Goal: Register for event/course

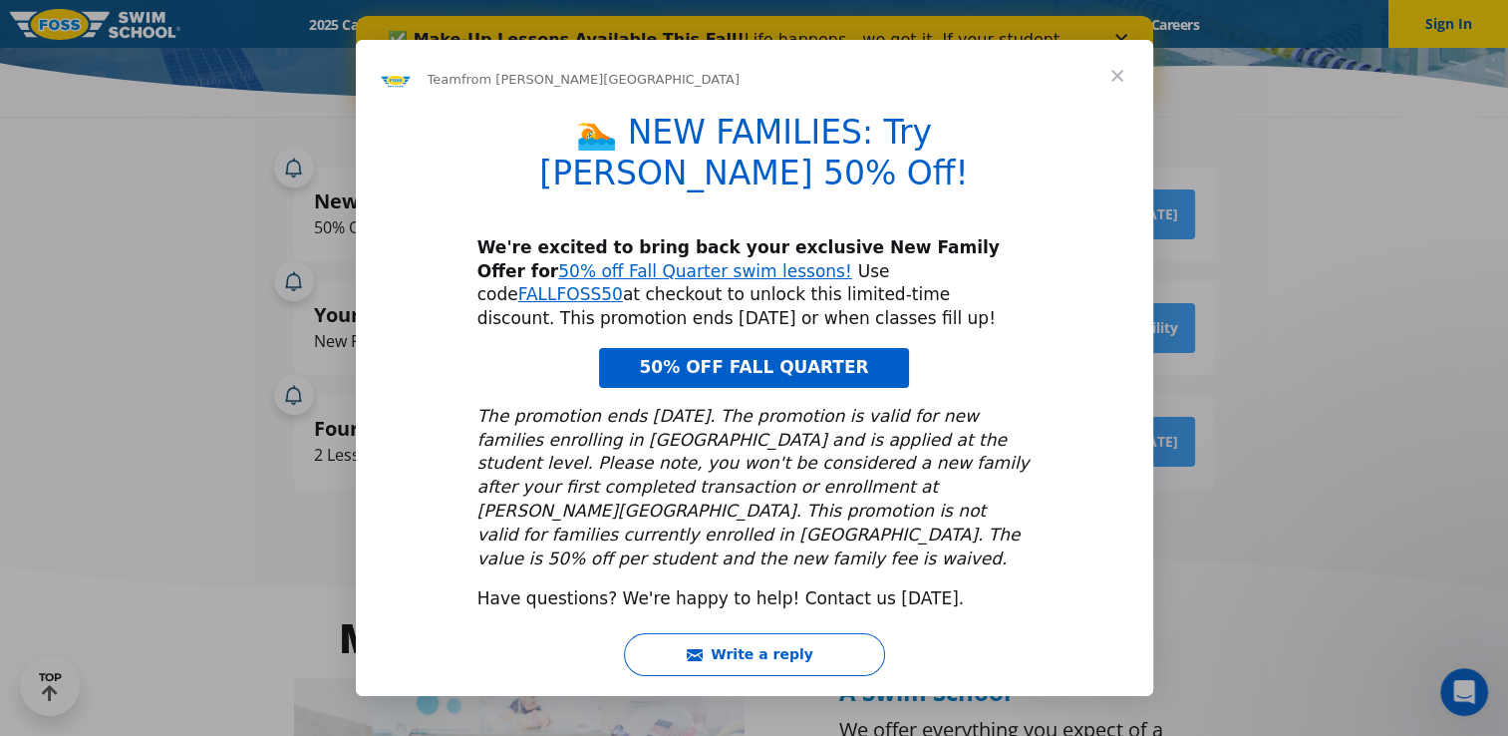
click at [1113, 110] on span "Close" at bounding box center [1118, 76] width 72 height 72
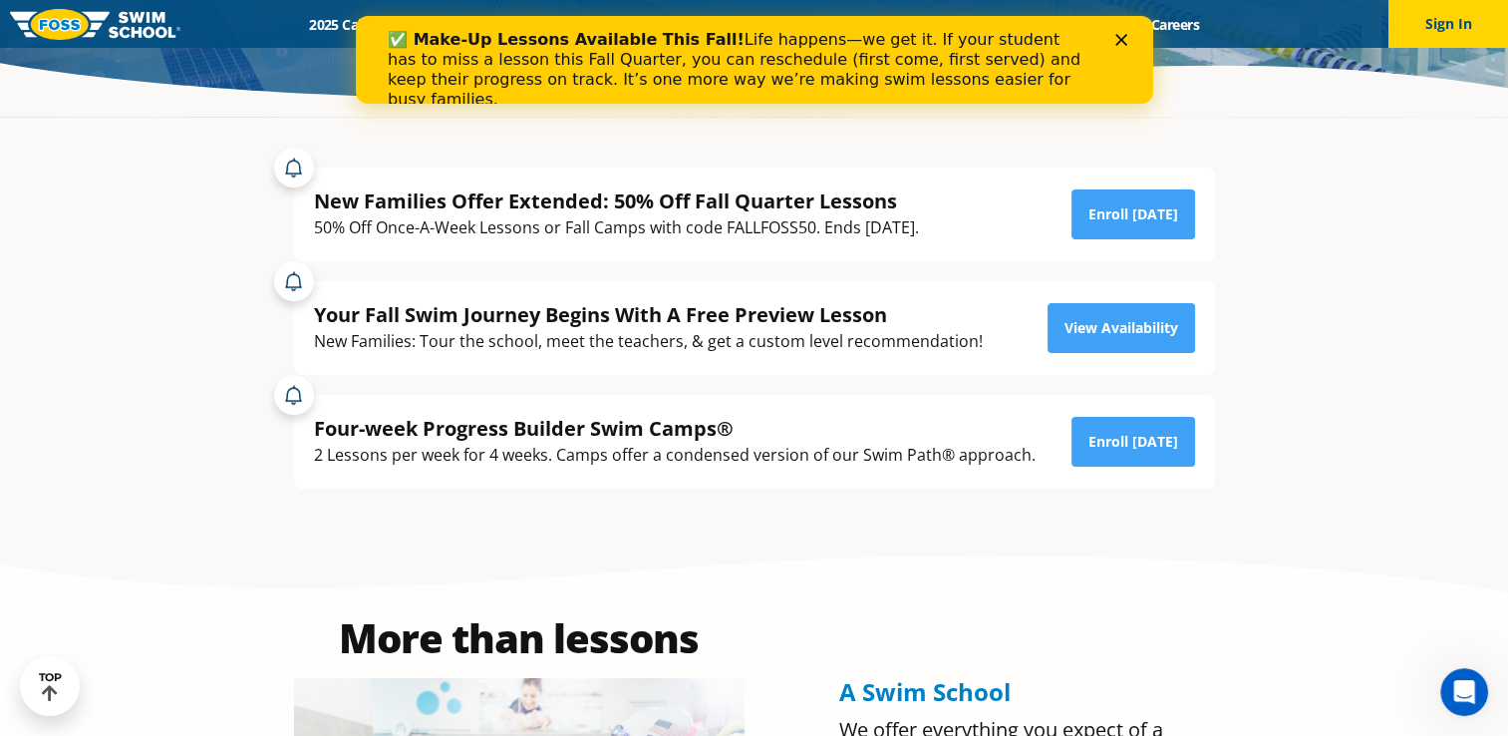
click at [1120, 48] on div "✅ Make-Up Lessons Available This Fall! Life happens—we get it. If your student …" at bounding box center [754, 70] width 734 height 92
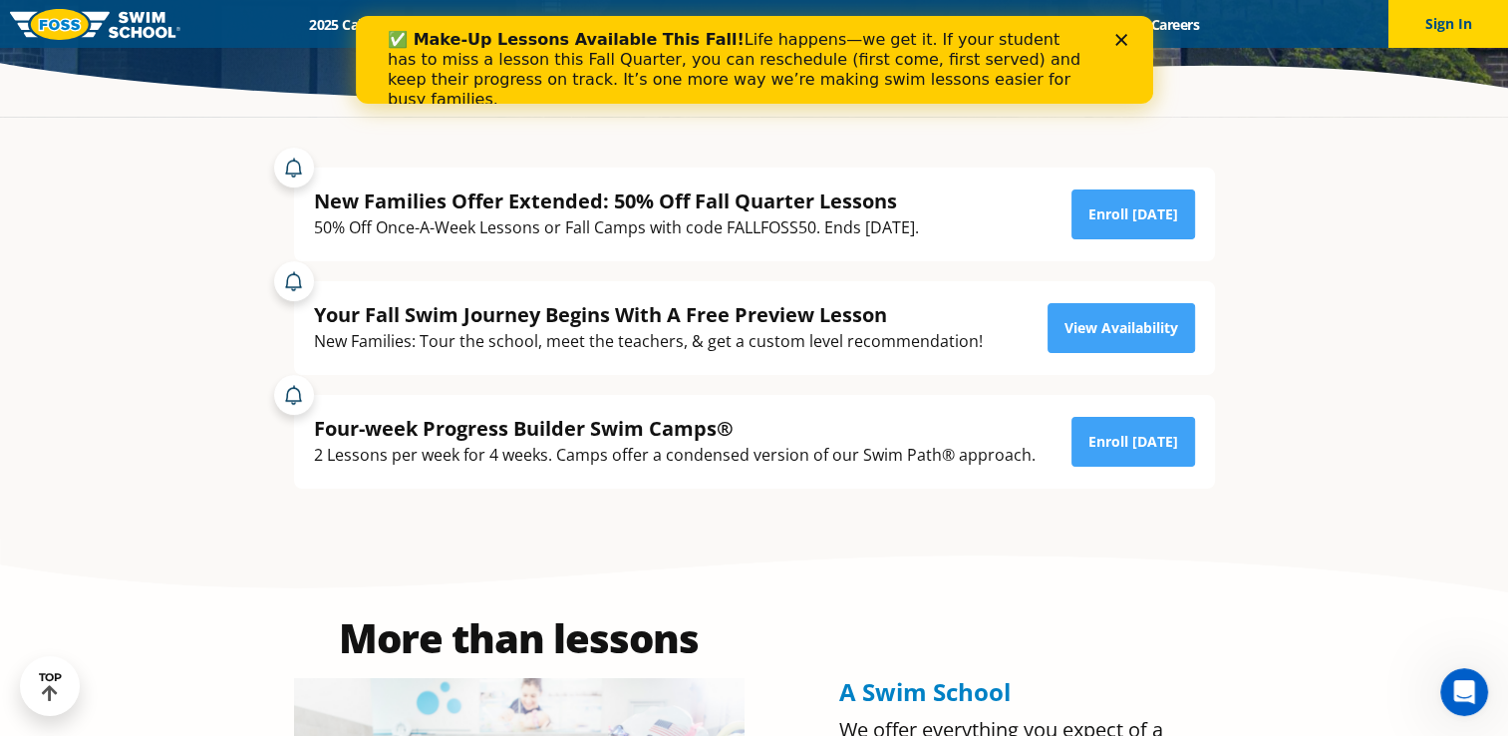
click at [1117, 38] on icon "Close" at bounding box center [1121, 40] width 12 height 12
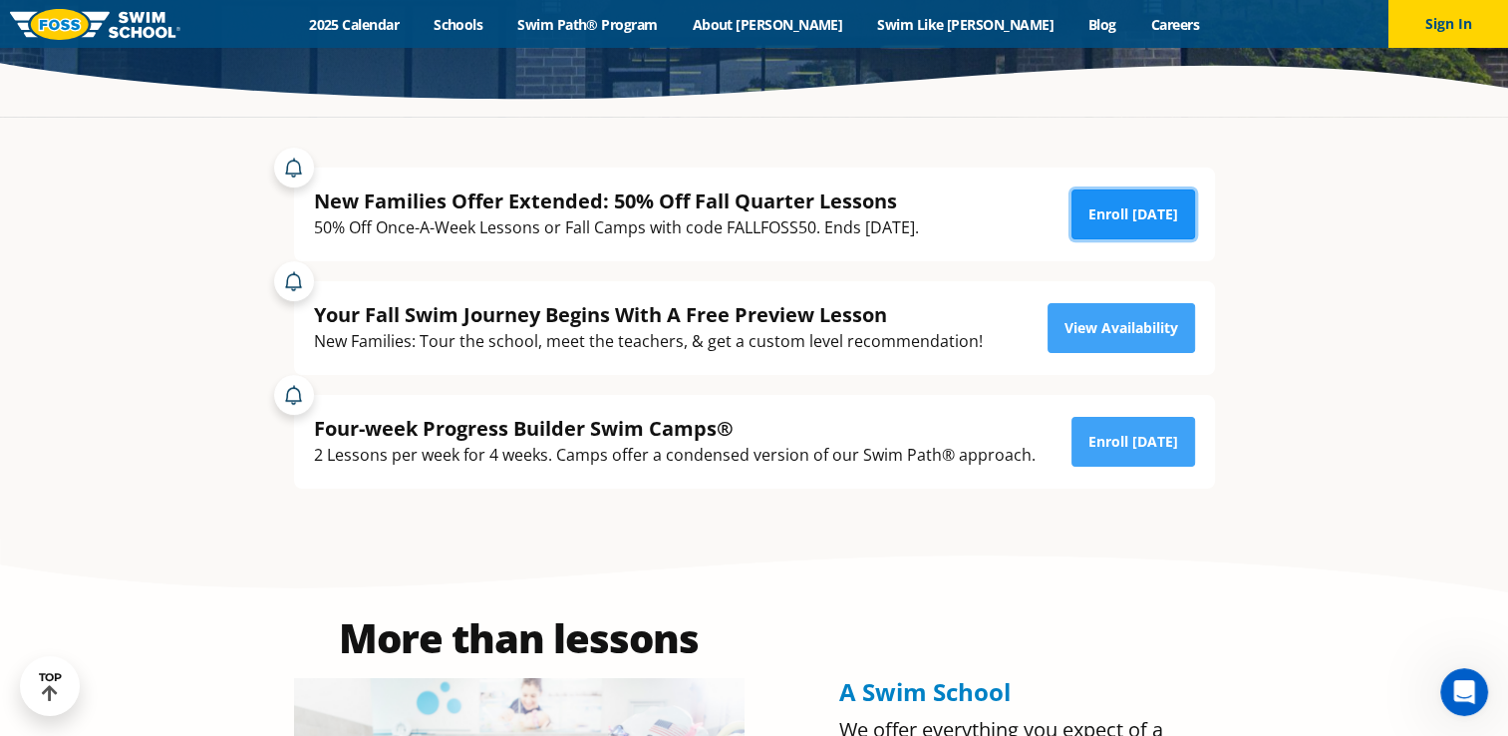
click at [1118, 211] on link "Enroll [DATE]" at bounding box center [1134, 214] width 124 height 50
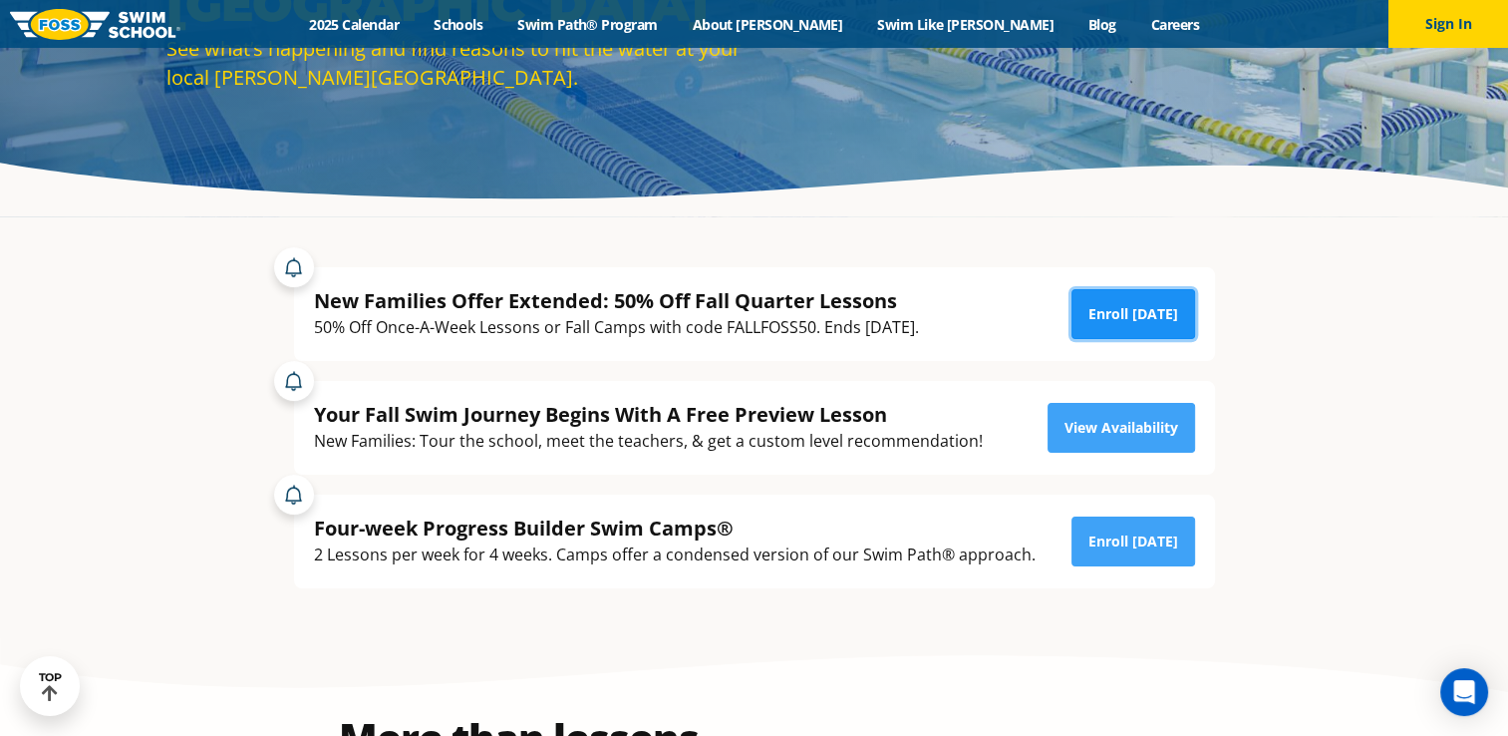
click at [1119, 312] on link "Enroll [DATE]" at bounding box center [1134, 314] width 124 height 50
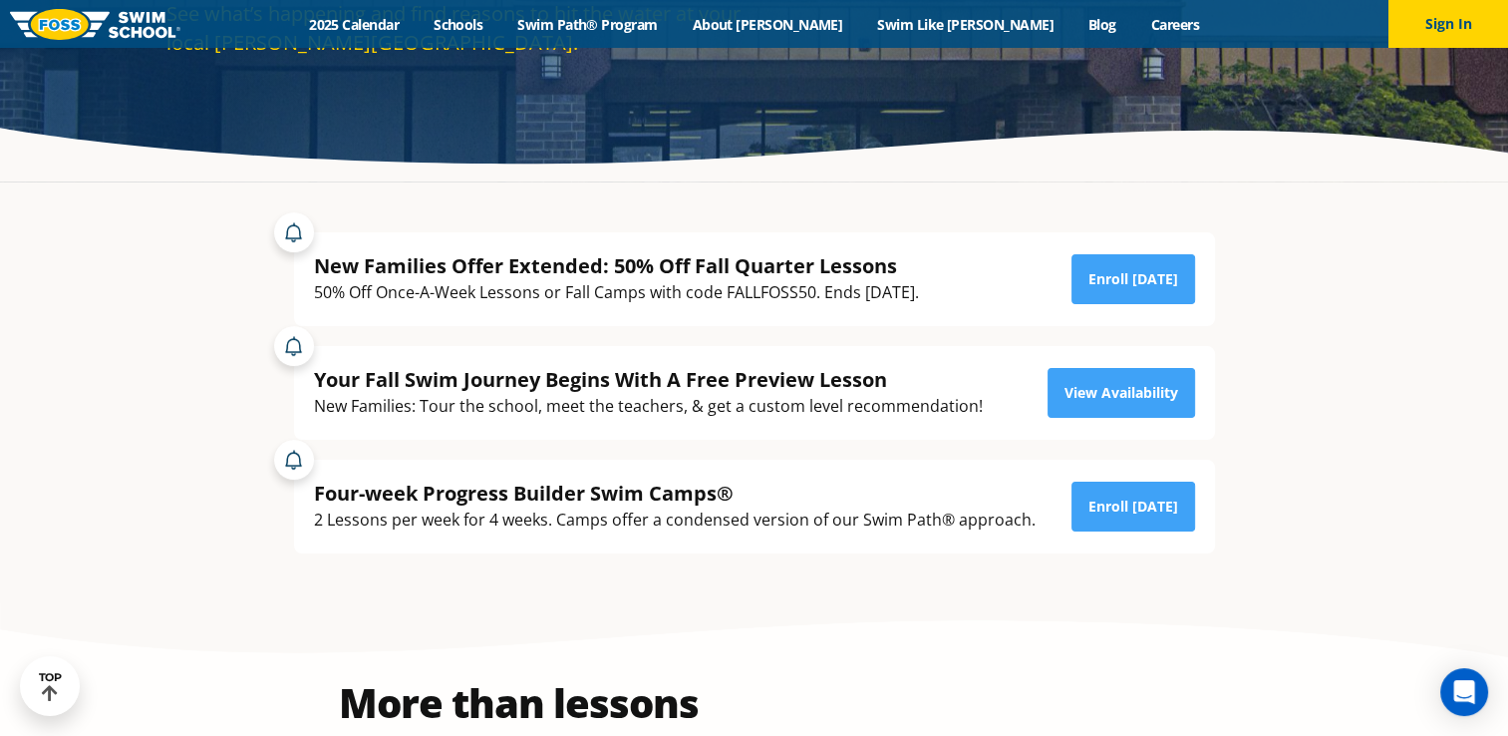
scroll to position [299, 0]
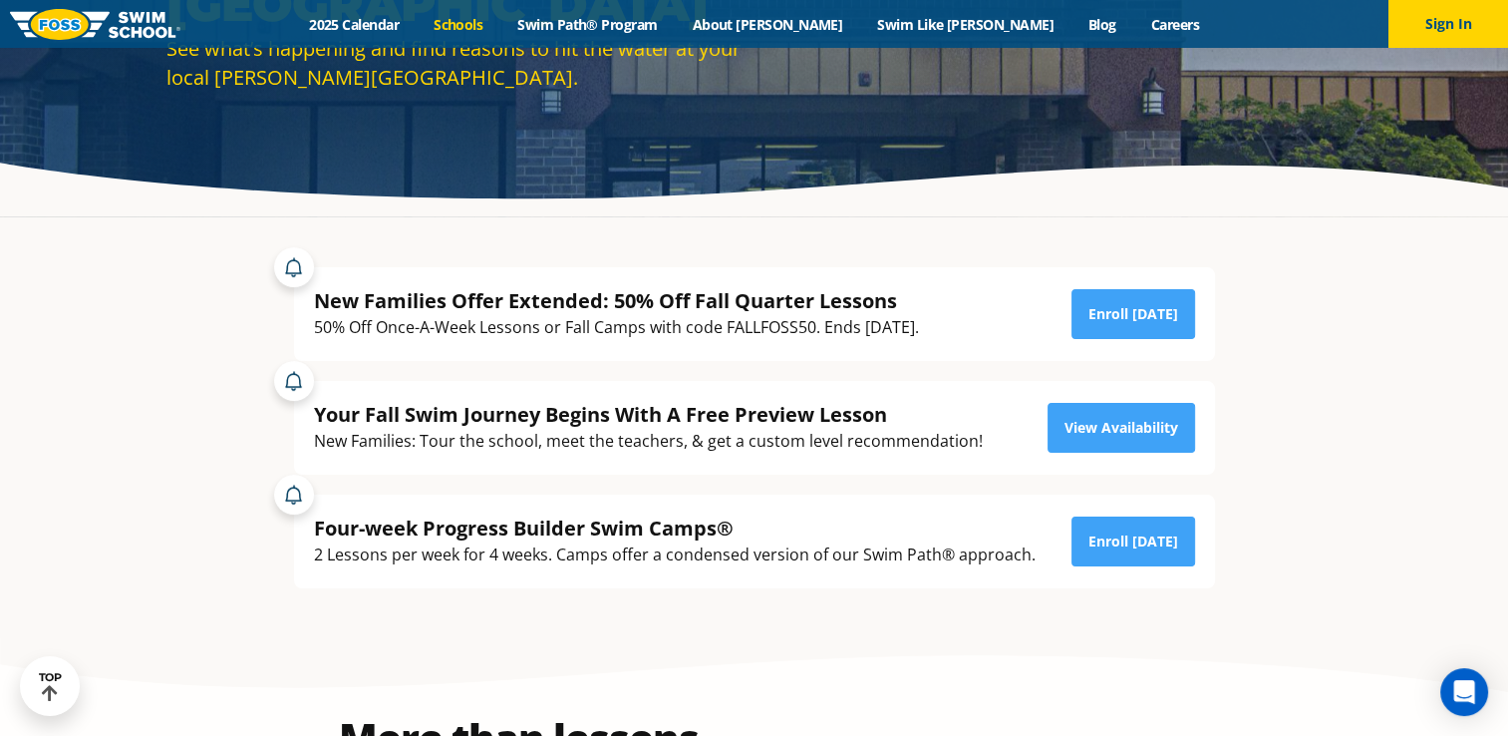
click at [500, 22] on link "Schools" at bounding box center [459, 24] width 84 height 19
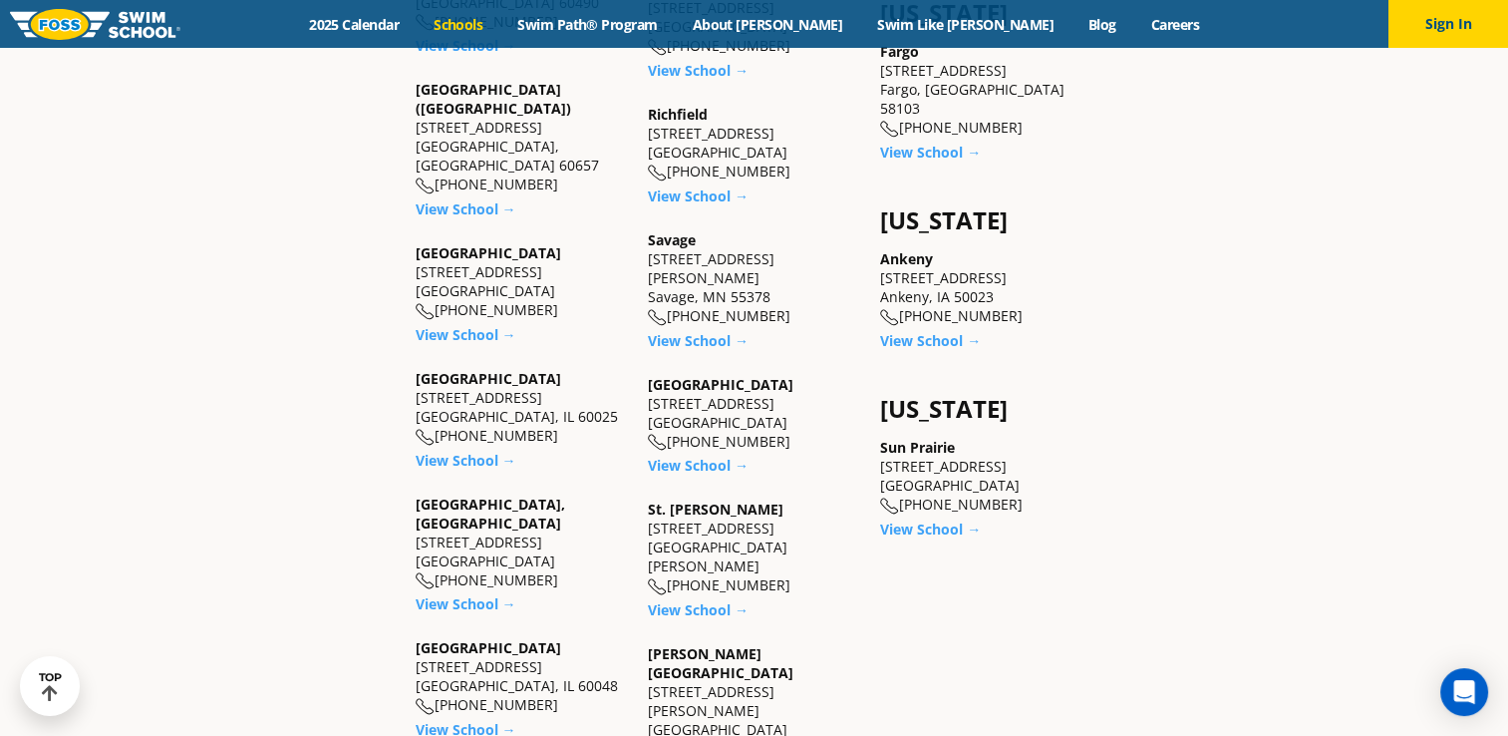
scroll to position [1495, 0]
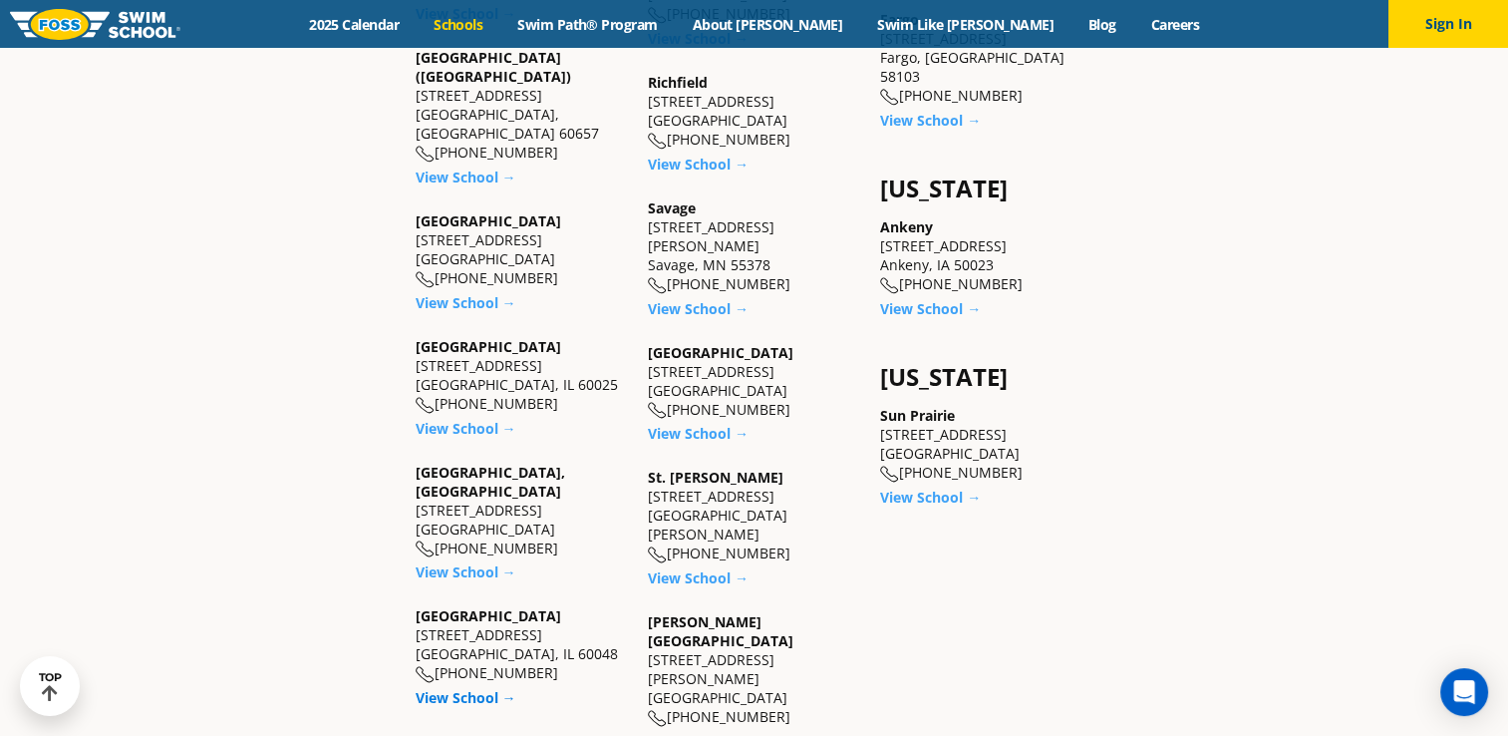
click at [444, 688] on link "View School →" at bounding box center [466, 697] width 101 height 19
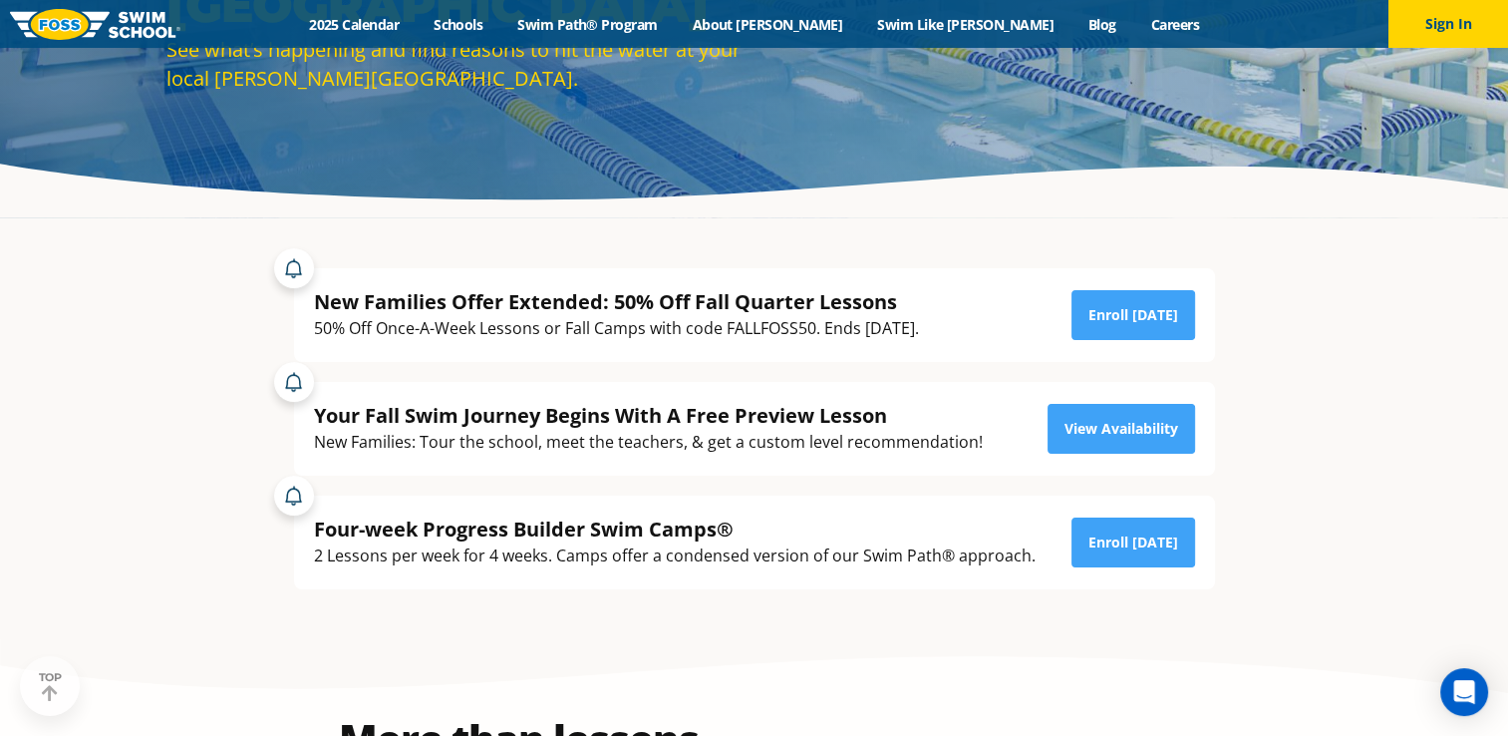
scroll to position [299, 0]
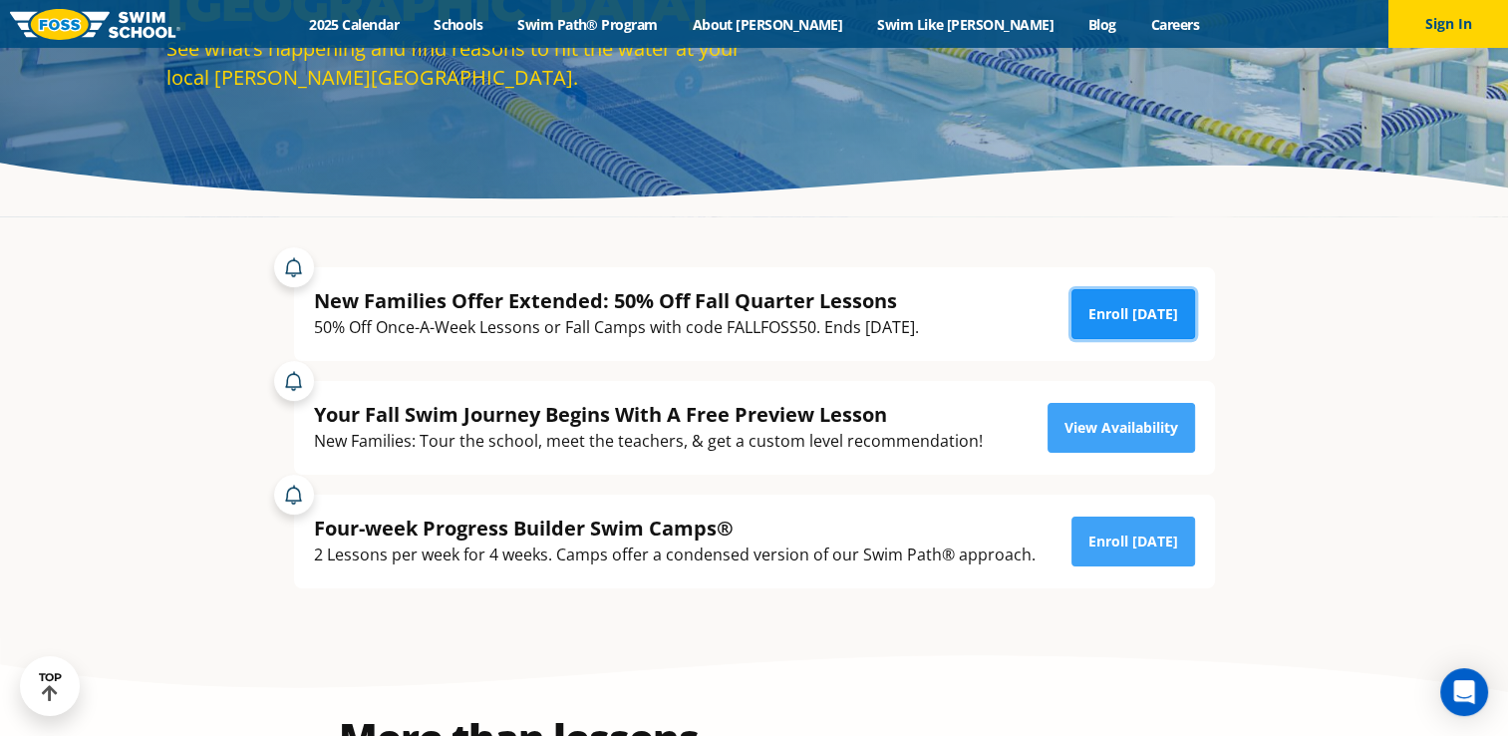
click at [1151, 315] on link "Enroll Today" at bounding box center [1134, 314] width 124 height 50
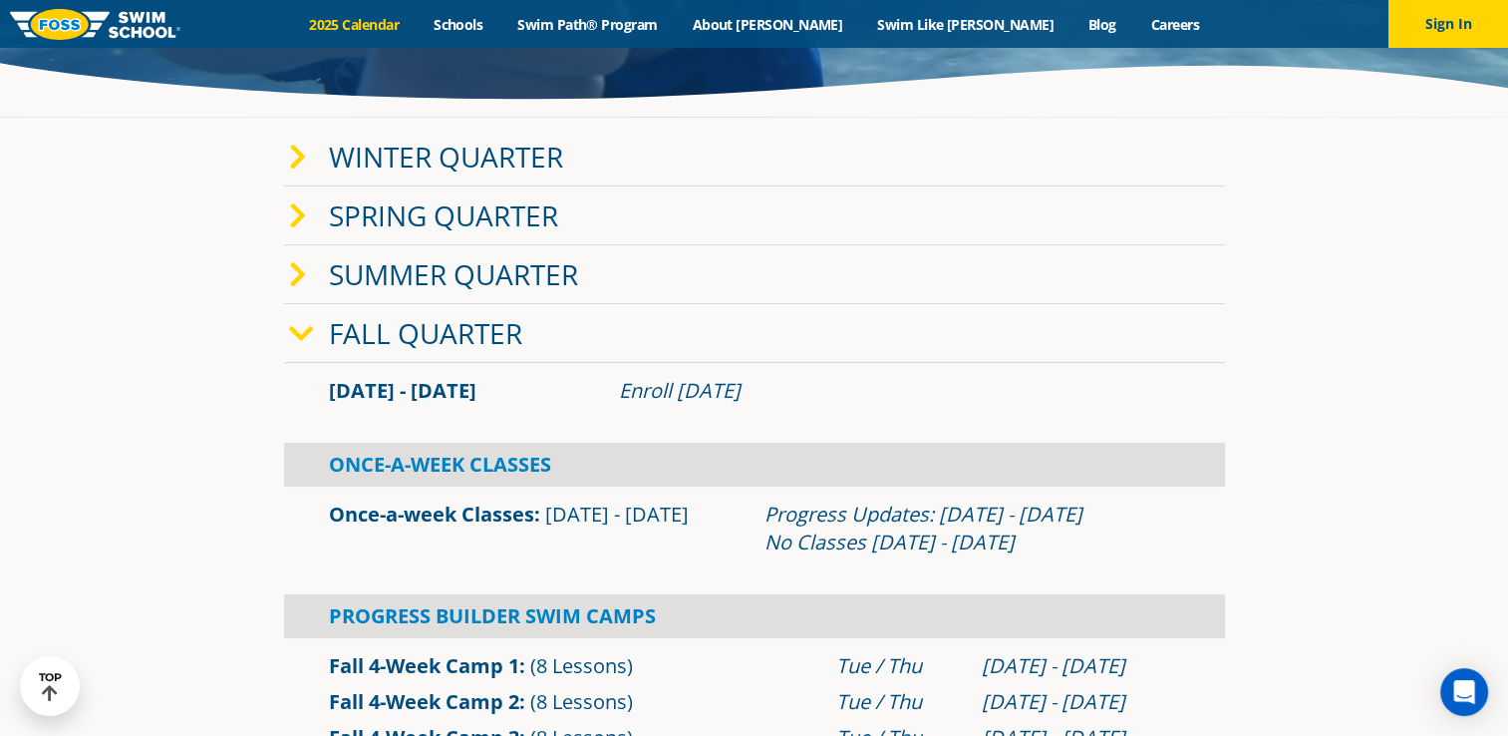
click at [452, 341] on link "Fall Quarter" at bounding box center [425, 333] width 193 height 38
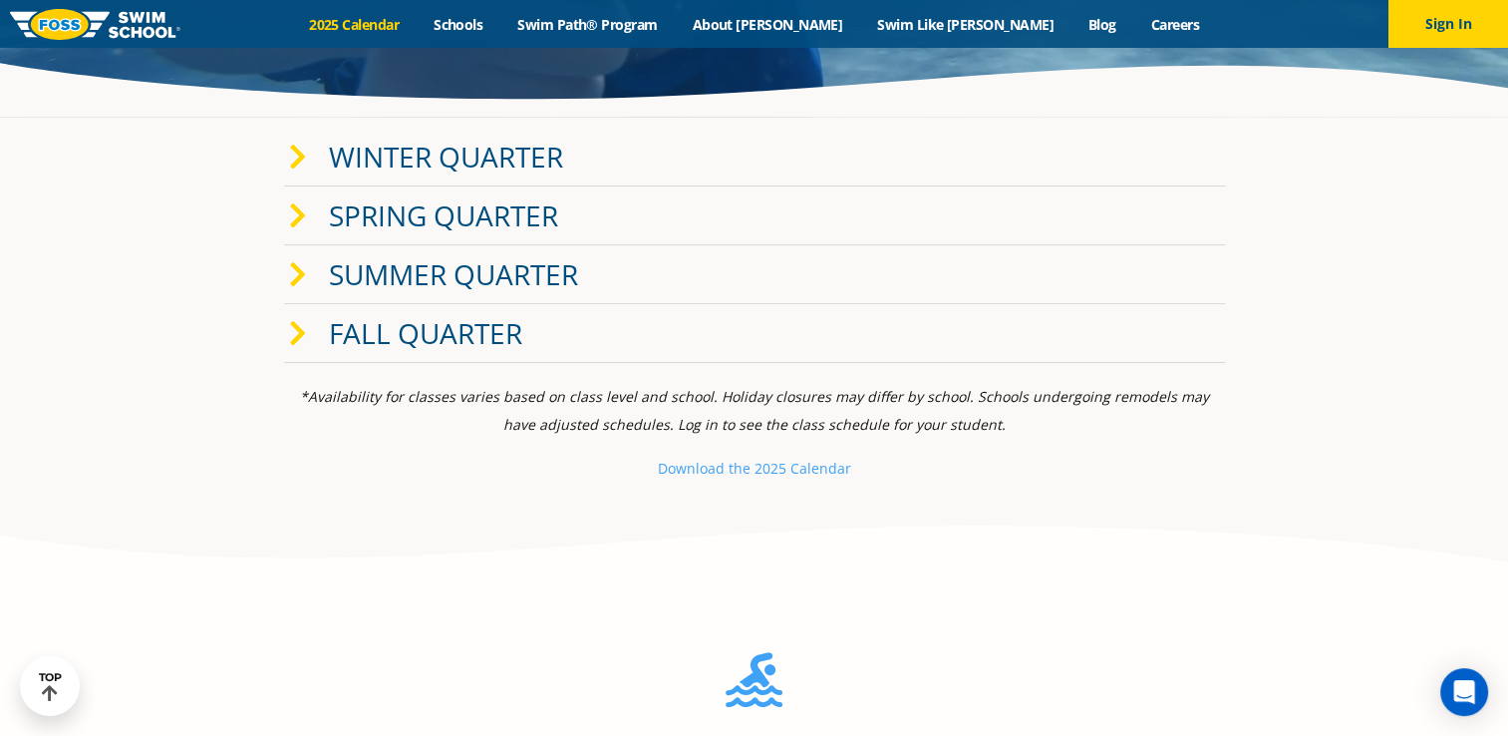
click at [426, 334] on link "Fall Quarter" at bounding box center [425, 333] width 193 height 38
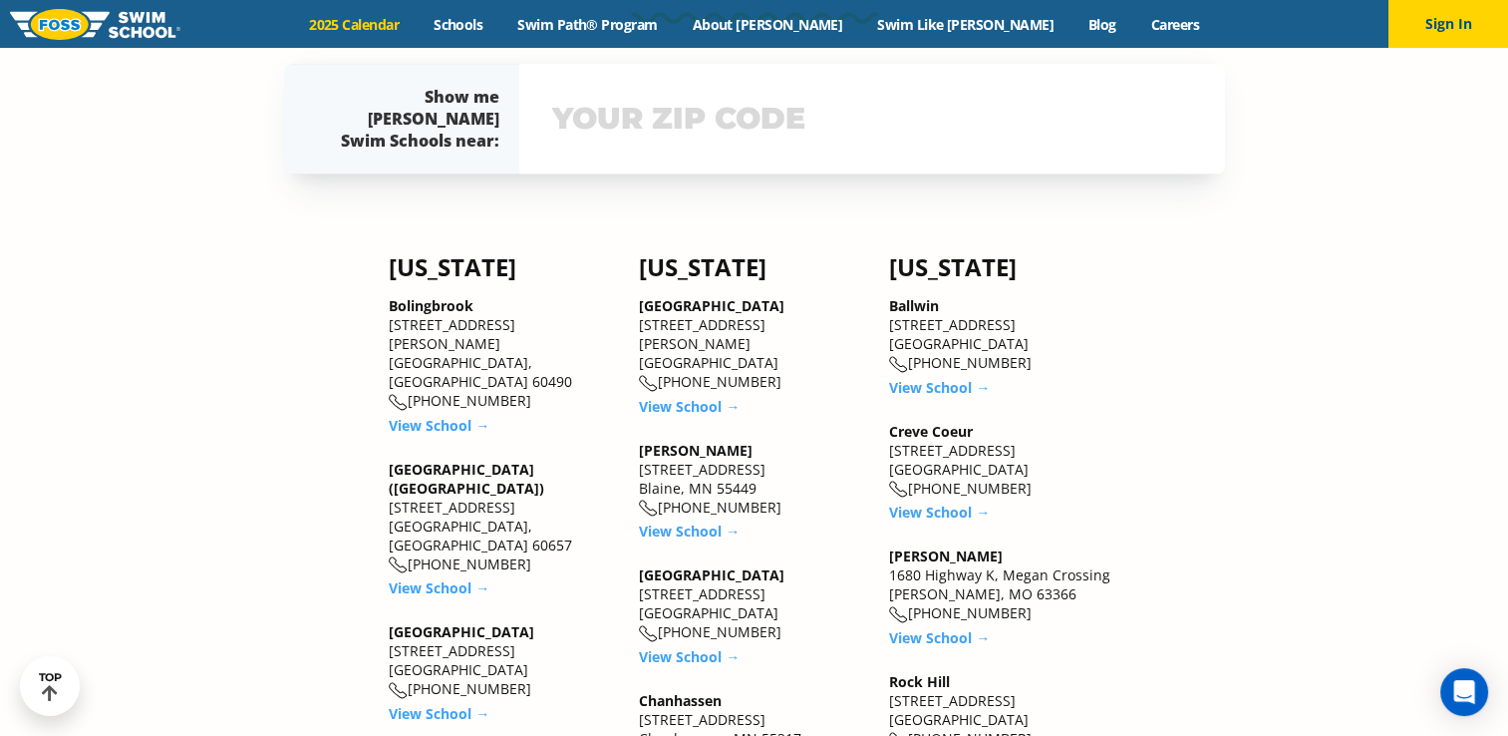
scroll to position [1794, 0]
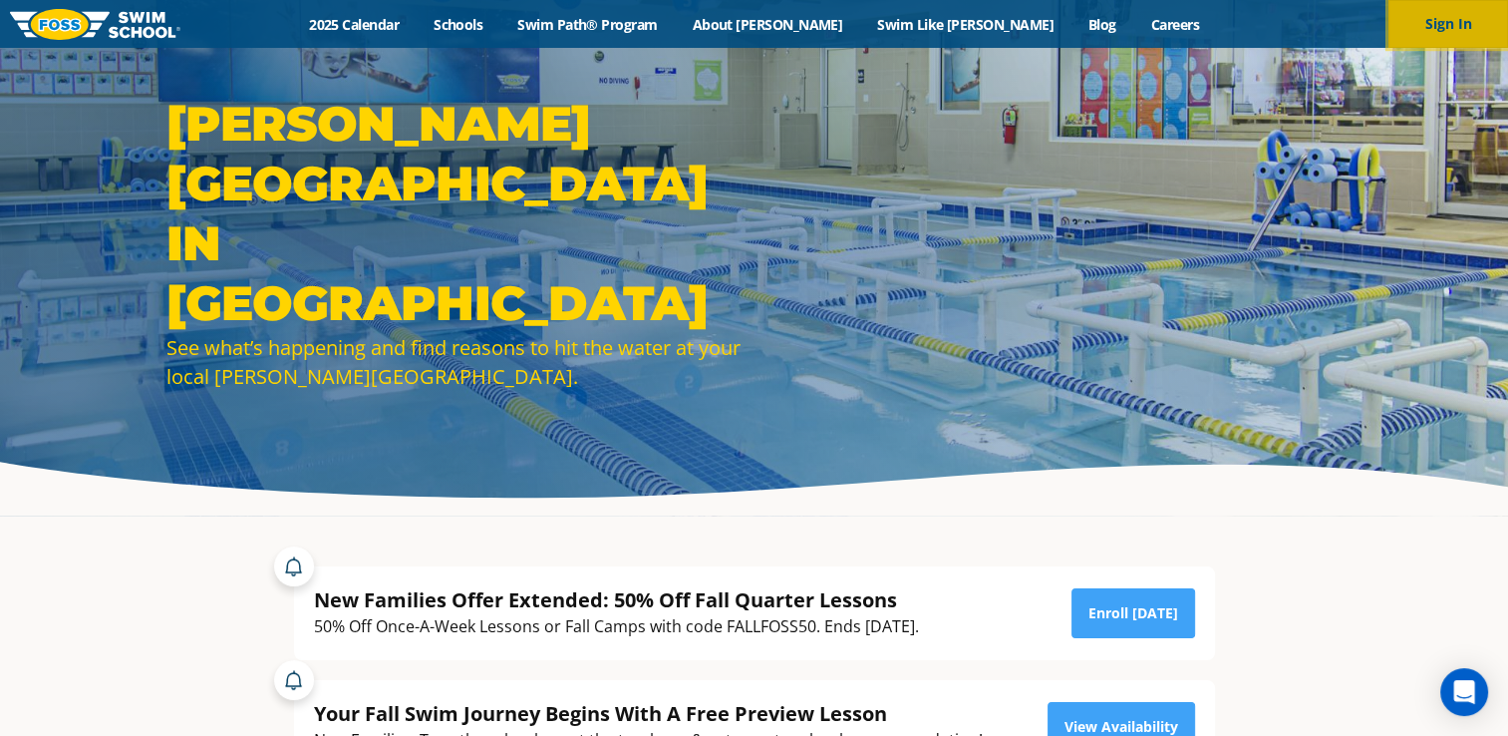
click at [1453, 22] on button "Sign In" at bounding box center [1449, 24] width 120 height 48
click at [1452, 29] on button "Sign In" at bounding box center [1449, 24] width 120 height 48
